Goal: Task Accomplishment & Management: Manage account settings

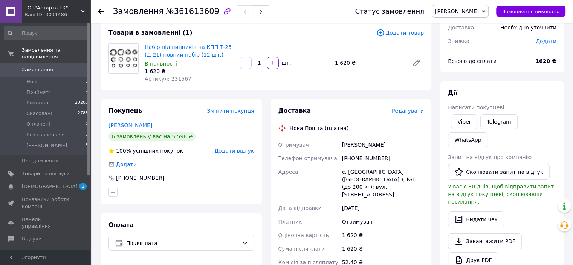
scroll to position [50, 0]
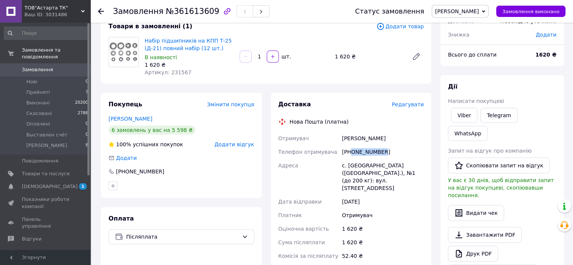
drag, startPoint x: 386, startPoint y: 153, endPoint x: 352, endPoint y: 152, distance: 34.0
click at [352, 152] on div "[PHONE_NUMBER]" at bounding box center [383, 152] width 85 height 14
copy div "0665051267"
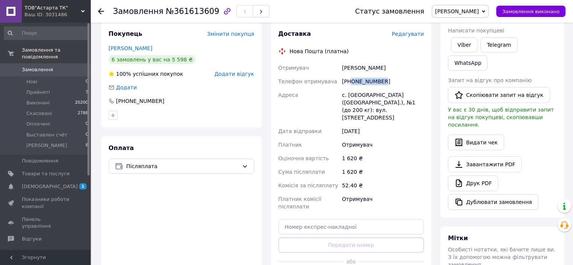
scroll to position [126, 0]
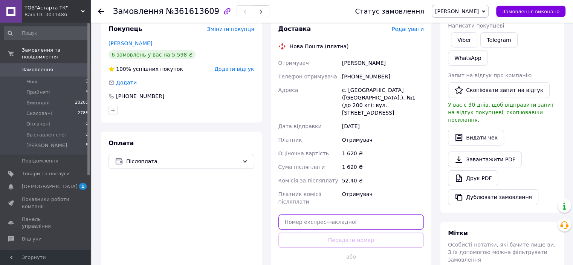
click at [341, 214] on input "text" at bounding box center [352, 221] width 146 height 15
paste input "20451247272217"
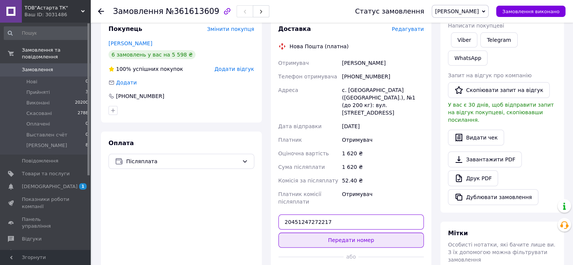
type input "20451247272217"
click at [355, 233] on button "Передати номер" at bounding box center [352, 240] width 146 height 15
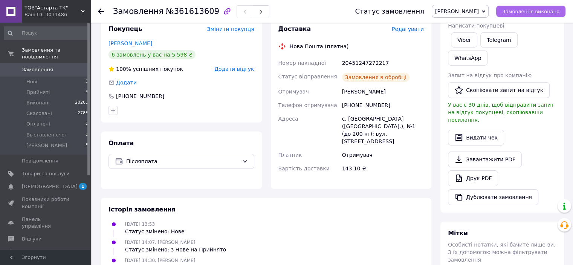
click at [532, 11] on span "Замовлення виконано" at bounding box center [530, 12] width 57 height 6
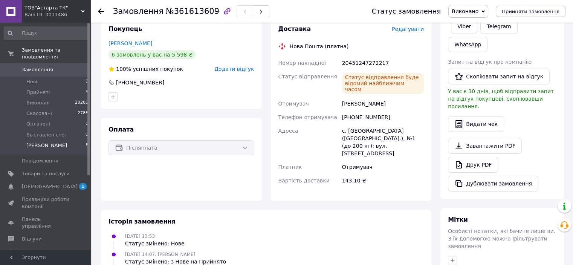
click at [33, 142] on span "[PERSON_NAME]" at bounding box center [46, 145] width 41 height 7
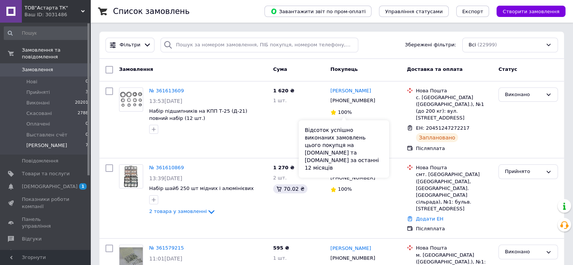
click at [46, 142] on span "[PERSON_NAME]" at bounding box center [46, 145] width 41 height 7
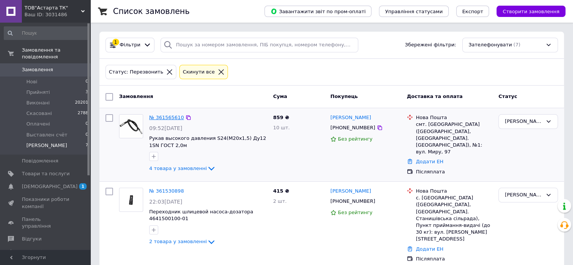
click at [156, 116] on link "№ 361565610" at bounding box center [166, 118] width 35 height 6
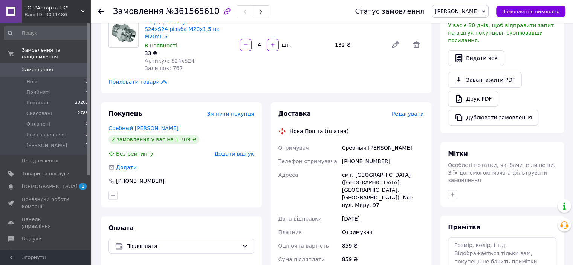
scroll to position [226, 0]
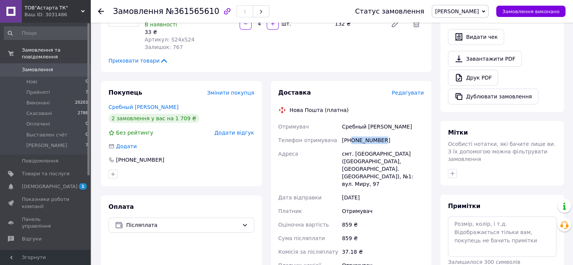
drag, startPoint x: 380, startPoint y: 133, endPoint x: 352, endPoint y: 135, distance: 28.3
click at [352, 135] on div "[PHONE_NUMBER]" at bounding box center [383, 140] width 85 height 14
copy div "0680855898"
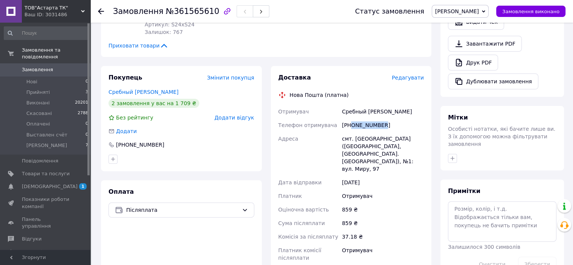
scroll to position [314, 0]
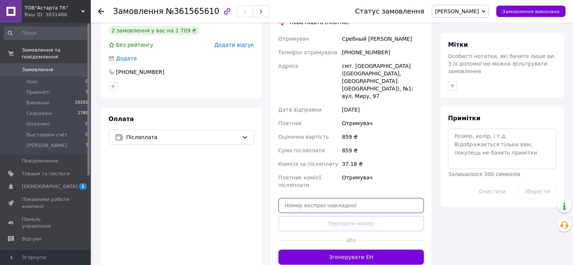
click at [318, 198] on input "text" at bounding box center [352, 205] width 146 height 15
paste input "20451247277612"
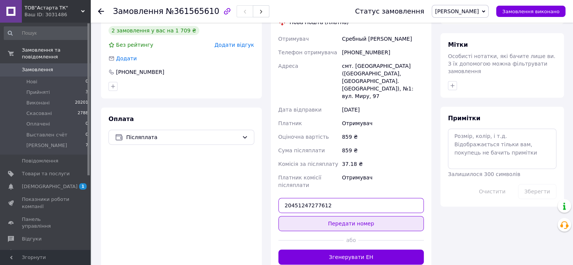
type input "20451247277612"
click at [348, 216] on button "Передати номер" at bounding box center [352, 223] width 146 height 15
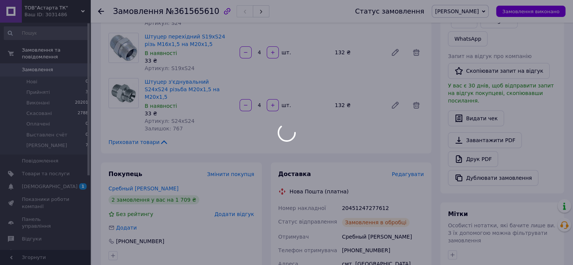
scroll to position [138, 0]
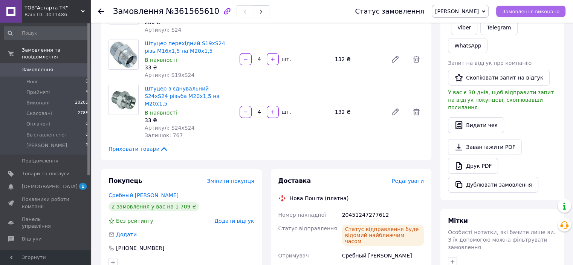
click at [524, 12] on span "Замовлення виконано" at bounding box center [530, 12] width 57 height 6
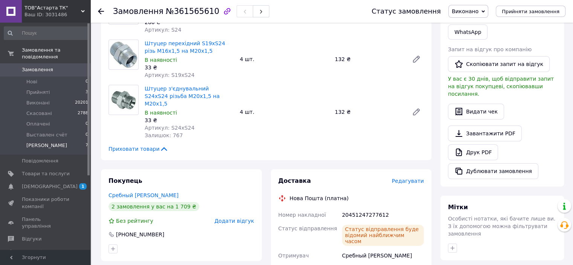
click at [39, 142] on span "[PERSON_NAME]" at bounding box center [46, 145] width 41 height 7
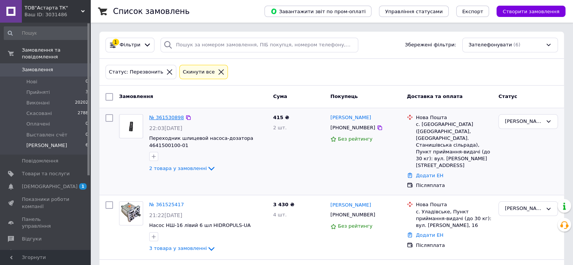
click at [169, 116] on link "№ 361530898" at bounding box center [166, 118] width 35 height 6
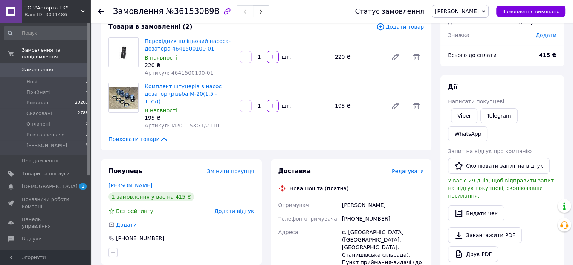
scroll to position [63, 0]
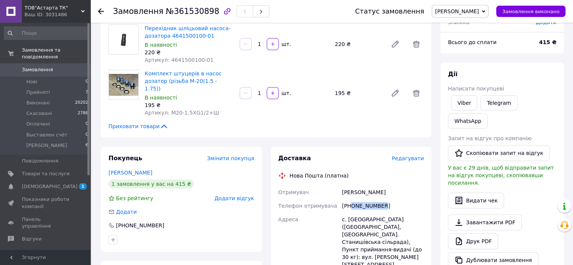
drag, startPoint x: 384, startPoint y: 200, endPoint x: 351, endPoint y: 200, distance: 33.2
click at [351, 200] on div "[PHONE_NUMBER]" at bounding box center [383, 206] width 85 height 14
copy div "0688377883"
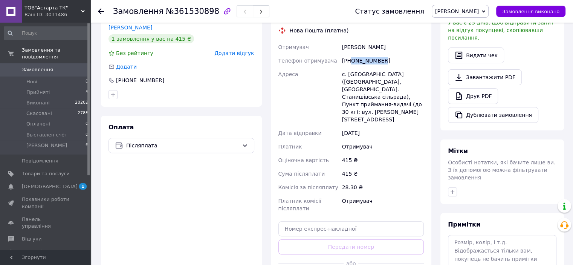
scroll to position [213, 0]
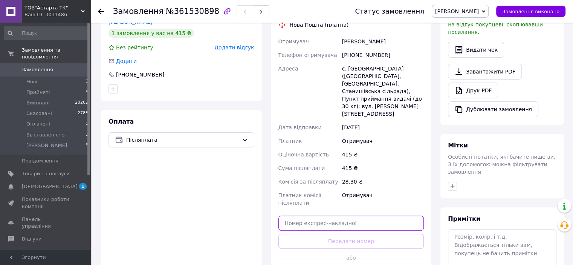
click at [288, 216] on input "text" at bounding box center [352, 223] width 146 height 15
paste input "20451247282703"
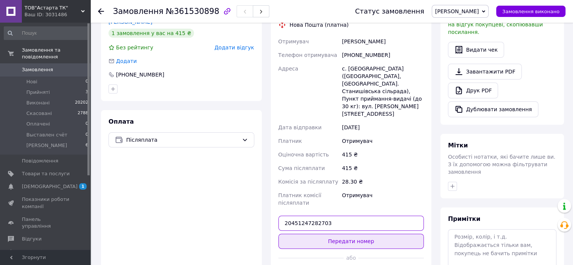
type input "20451247282703"
click at [350, 234] on button "Передати номер" at bounding box center [352, 241] width 146 height 15
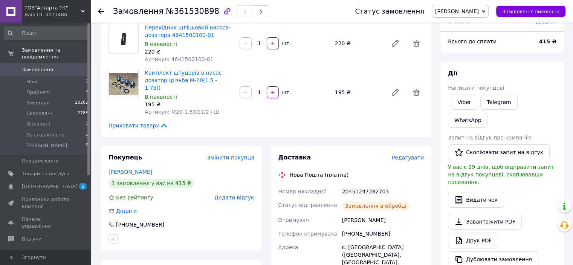
scroll to position [63, 0]
click at [531, 9] on span "Замовлення виконано" at bounding box center [530, 12] width 57 height 6
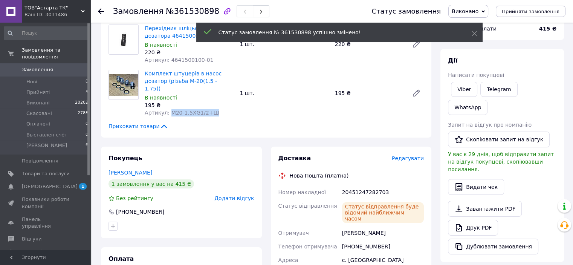
drag, startPoint x: 211, startPoint y: 105, endPoint x: 167, endPoint y: 108, distance: 43.4
click at [167, 109] on div "Артикул: М20-1.5ХG1/2+Ш" at bounding box center [189, 113] width 89 height 8
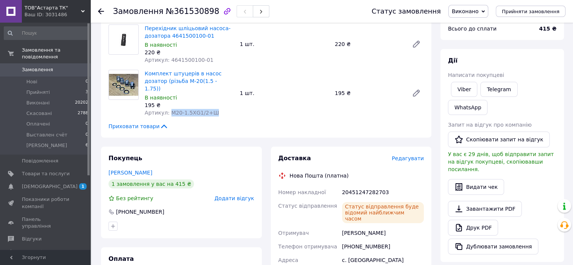
copy span "М20-1.5ХG1/2+Ш"
click at [40, 142] on span "[PERSON_NAME]" at bounding box center [46, 145] width 41 height 7
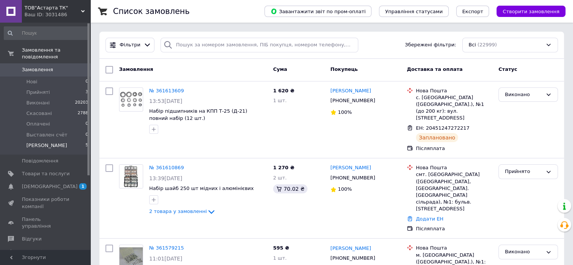
click at [31, 142] on span "[PERSON_NAME]" at bounding box center [46, 145] width 41 height 7
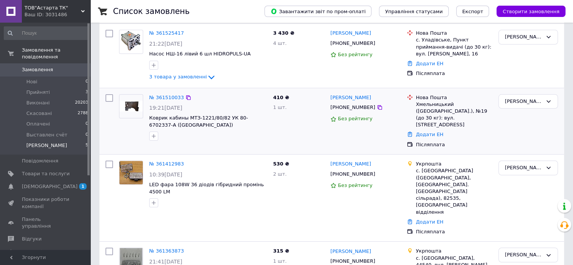
scroll to position [88, 0]
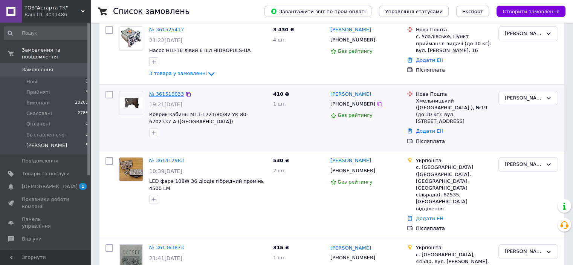
click at [156, 95] on link "№ 361510033" at bounding box center [166, 94] width 35 height 6
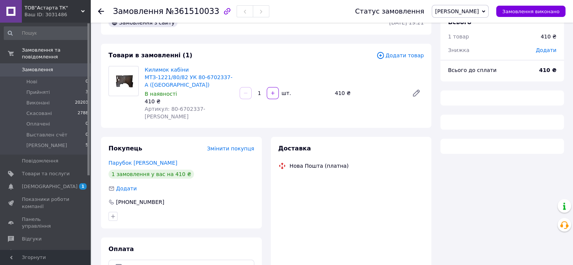
scroll to position [19, 0]
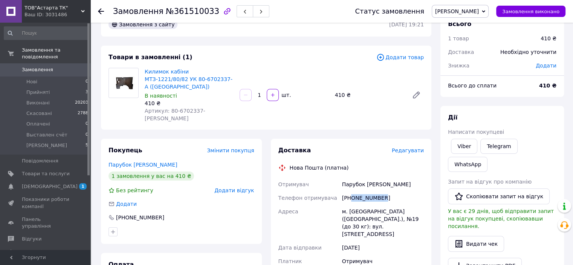
drag, startPoint x: 381, startPoint y: 184, endPoint x: 351, endPoint y: 187, distance: 30.2
click at [351, 191] on div "[PHONE_NUMBER]" at bounding box center [383, 198] width 85 height 14
copy div "0982887237"
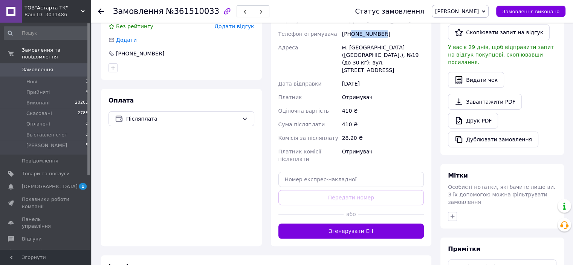
scroll to position [208, 0]
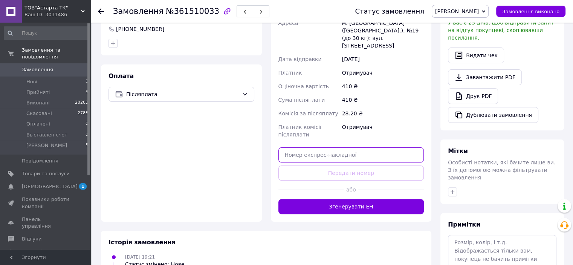
click at [323, 147] on input "text" at bounding box center [352, 154] width 146 height 15
paste input "20451247286957"
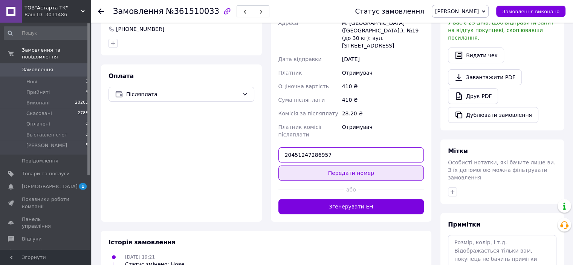
type input "20451247286957"
click at [336, 165] on button "Передати номер" at bounding box center [352, 172] width 146 height 15
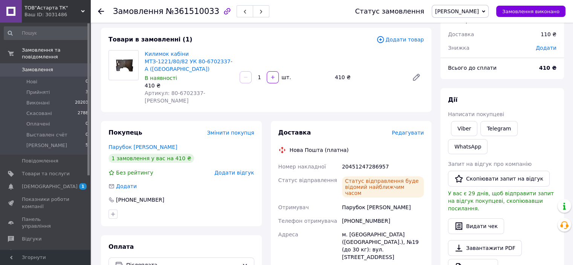
scroll to position [32, 0]
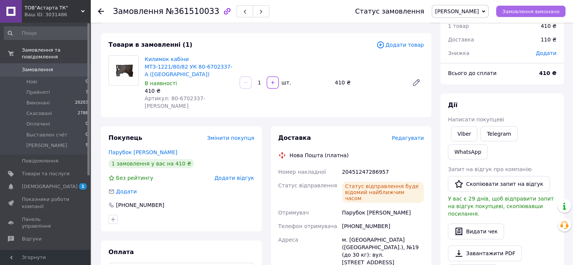
click at [519, 9] on span "Замовлення виконано" at bounding box center [530, 12] width 57 height 6
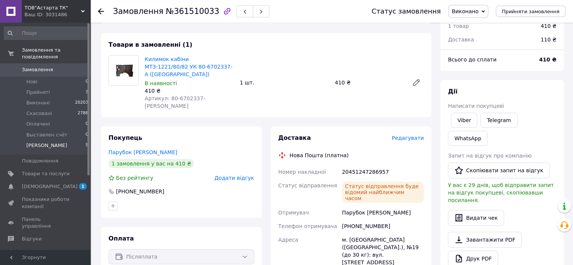
click at [45, 142] on span "[PERSON_NAME]" at bounding box center [46, 145] width 41 height 7
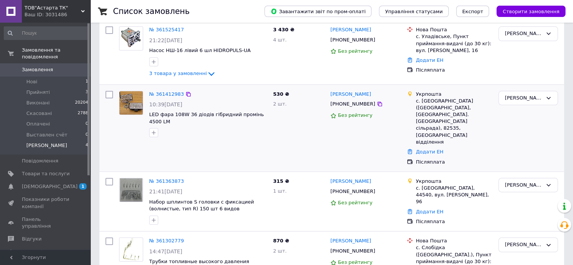
scroll to position [112, 0]
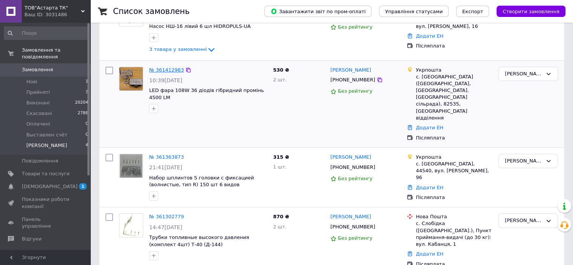
click at [160, 70] on link "№ 361412983" at bounding box center [166, 70] width 35 height 6
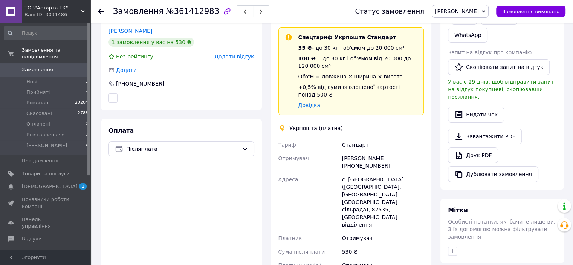
scroll to position [155, 0]
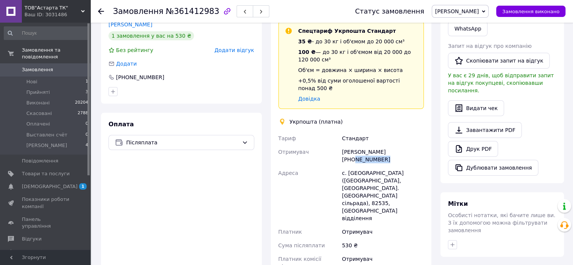
drag, startPoint x: 419, startPoint y: 143, endPoint x: 389, endPoint y: 144, distance: 29.8
click at [389, 145] on div "[PERSON_NAME] [PHONE_NUMBER]" at bounding box center [383, 155] width 85 height 21
copy div "0688201316"
click at [37, 142] on span "[PERSON_NAME]" at bounding box center [46, 145] width 41 height 7
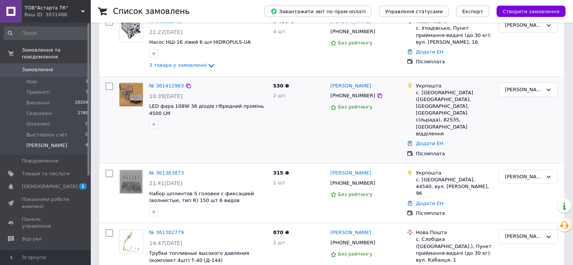
scroll to position [112, 0]
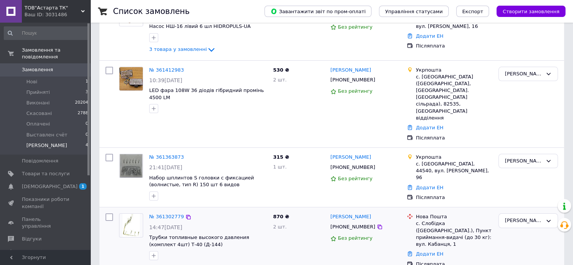
click at [173, 265] on span "2 товара у замовленні" at bounding box center [178, 268] width 58 height 6
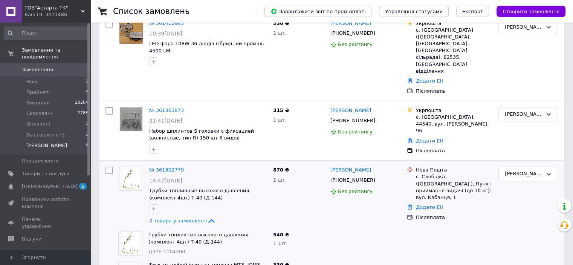
scroll to position [173, 0]
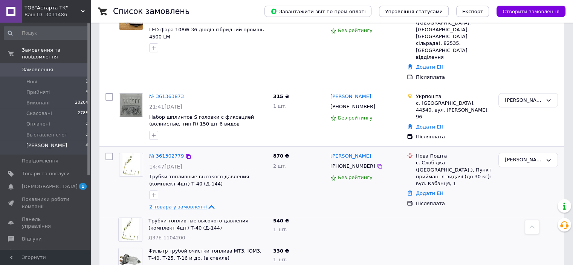
click at [173, 204] on span "2 товара у замовленні" at bounding box center [178, 207] width 58 height 6
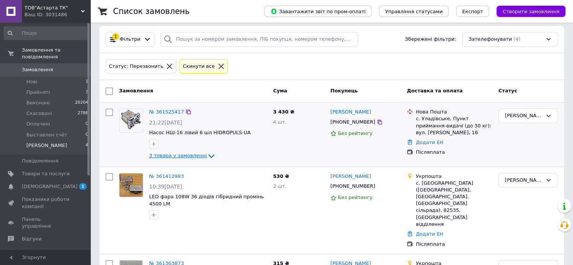
scroll to position [0, 0]
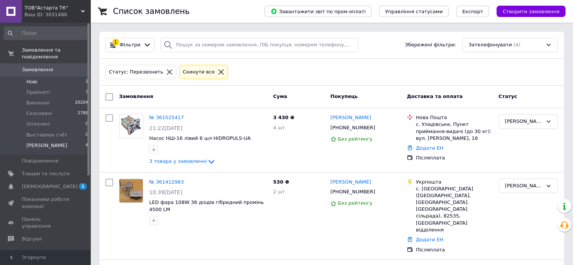
click at [28, 78] on span "Нові" at bounding box center [31, 81] width 11 height 7
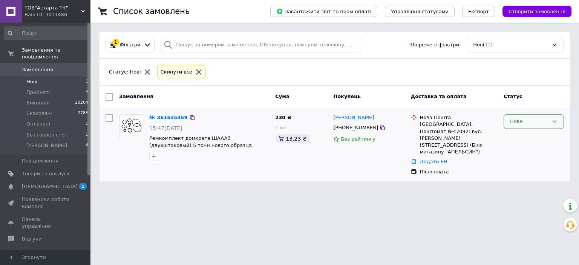
click at [528, 119] on div "Нове" at bounding box center [529, 122] width 38 height 8
click at [513, 137] on li "Прийнято" at bounding box center [534, 137] width 60 height 14
click at [158, 116] on link "№ 361635359" at bounding box center [168, 118] width 38 height 6
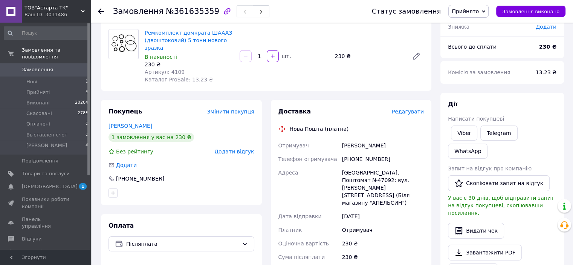
scroll to position [75, 0]
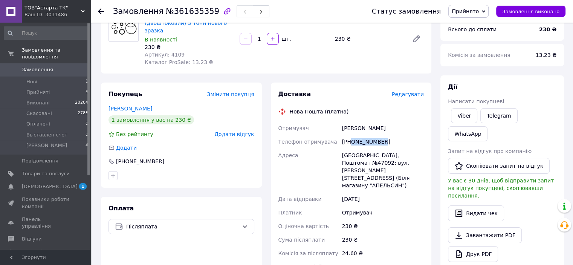
drag, startPoint x: 380, startPoint y: 135, endPoint x: 351, endPoint y: 138, distance: 28.4
click at [351, 138] on div "[PHONE_NUMBER]" at bounding box center [383, 142] width 85 height 14
copy div "0971374873"
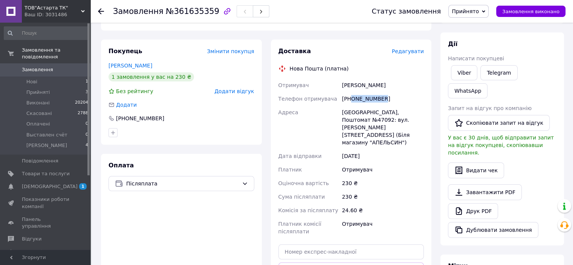
scroll to position [163, 0]
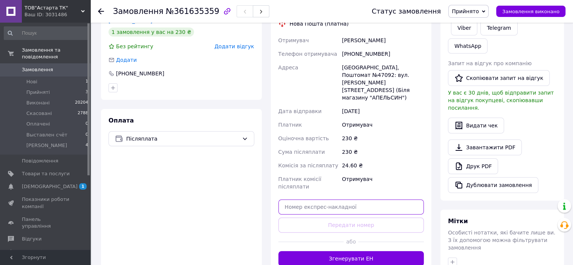
click at [309, 199] on input "text" at bounding box center [352, 206] width 146 height 15
paste input "20451247304147"
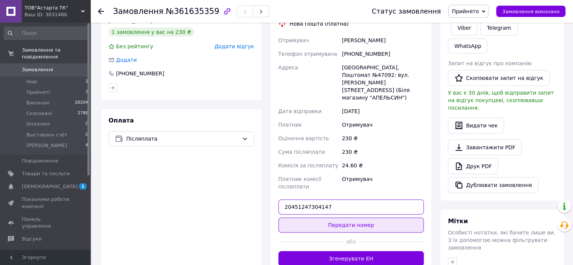
type input "20451247304147"
click at [335, 217] on button "Передати номер" at bounding box center [352, 224] width 146 height 15
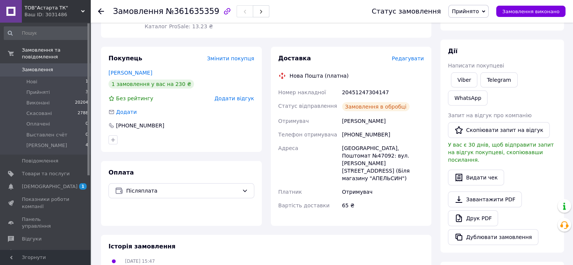
scroll to position [88, 0]
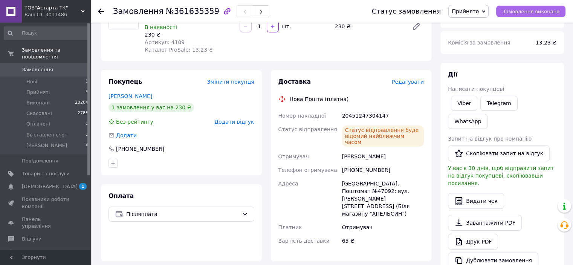
click at [535, 12] on span "Замовлення виконано" at bounding box center [530, 12] width 57 height 6
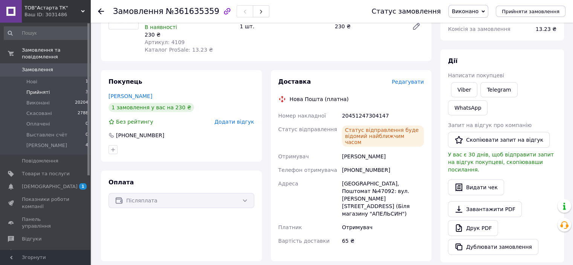
click at [37, 89] on span "Прийняті" at bounding box center [37, 92] width 23 height 7
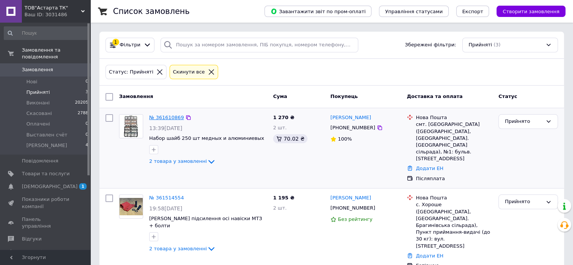
click at [159, 119] on link "№ 361610869" at bounding box center [166, 118] width 35 height 6
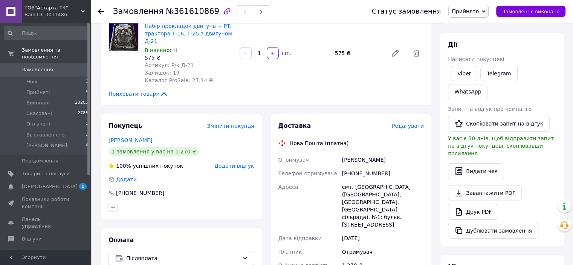
scroll to position [138, 0]
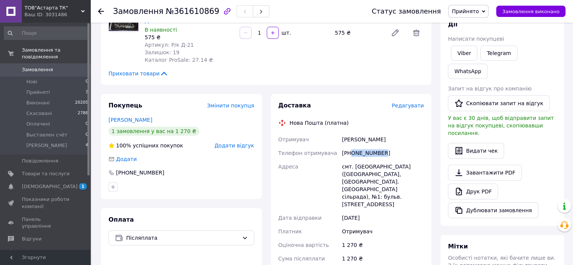
drag, startPoint x: 383, startPoint y: 146, endPoint x: 351, endPoint y: 147, distance: 32.1
click at [351, 147] on div "[PHONE_NUMBER]" at bounding box center [383, 153] width 85 height 14
copy div "0975565857"
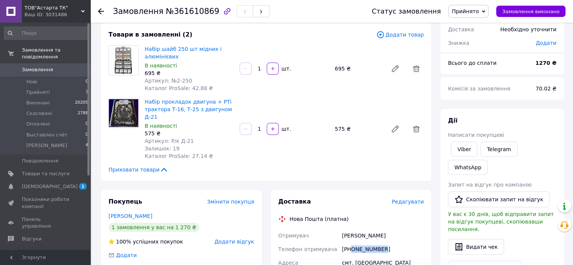
scroll to position [12, 0]
